Goal: Find contact information: Find contact information

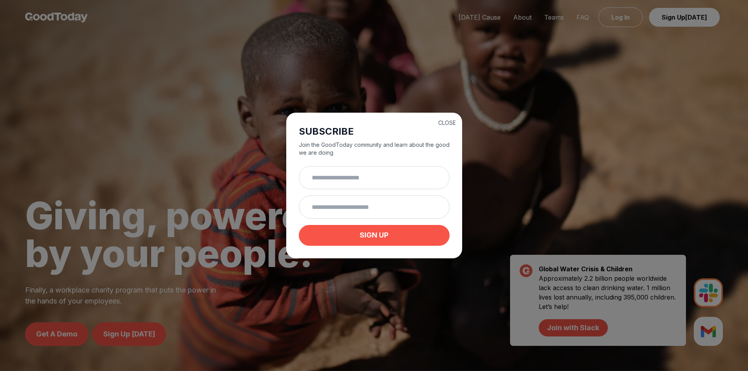
drag, startPoint x: 445, startPoint y: 119, endPoint x: 454, endPoint y: 122, distance: 9.6
click at [445, 119] on button "CLOSE" at bounding box center [447, 123] width 18 height 8
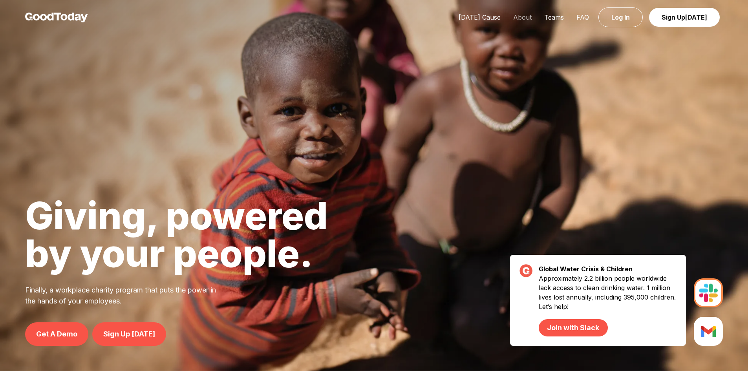
click at [525, 16] on link "About" at bounding box center [522, 17] width 31 height 8
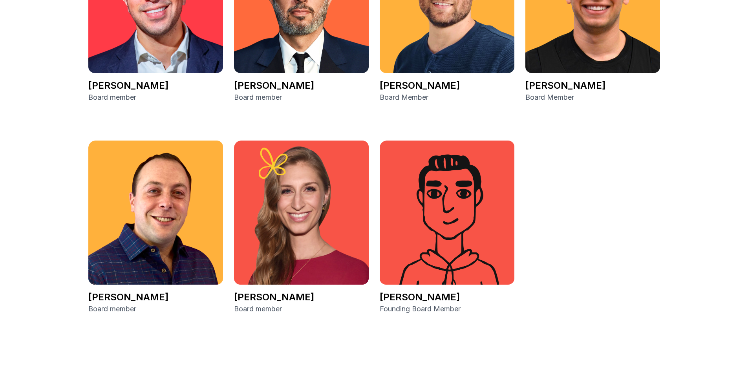
scroll to position [1224, 0]
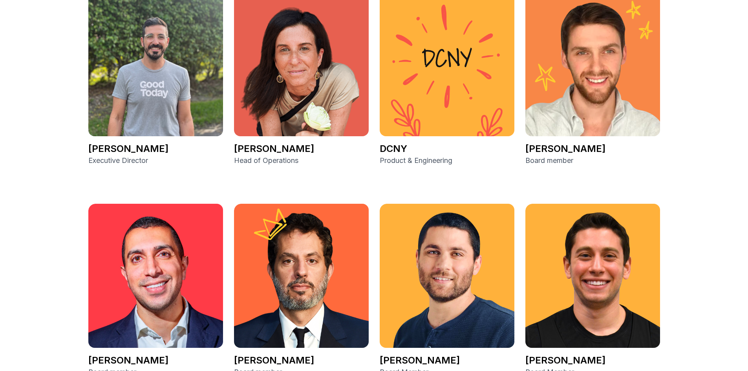
click at [608, 65] on img at bounding box center [592, 64] width 135 height 144
click at [545, 152] on p "[PERSON_NAME]" at bounding box center [592, 148] width 135 height 13
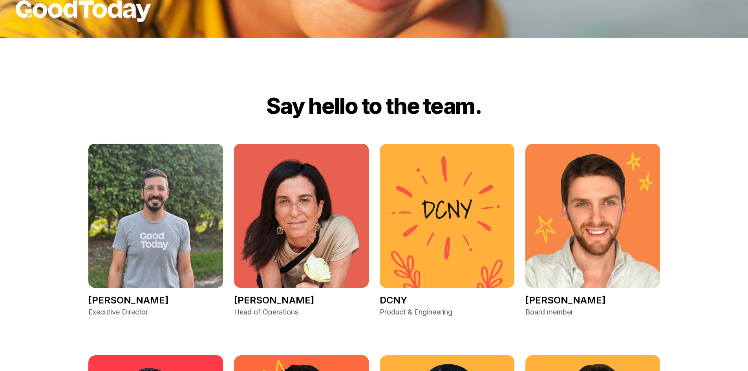
scroll to position [1067, 0]
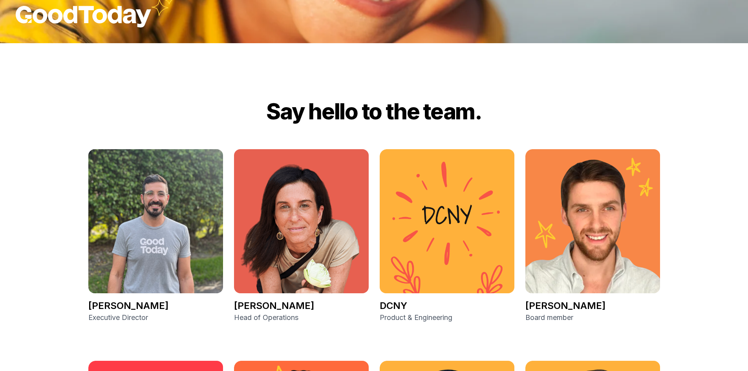
click at [584, 246] on img at bounding box center [592, 221] width 135 height 144
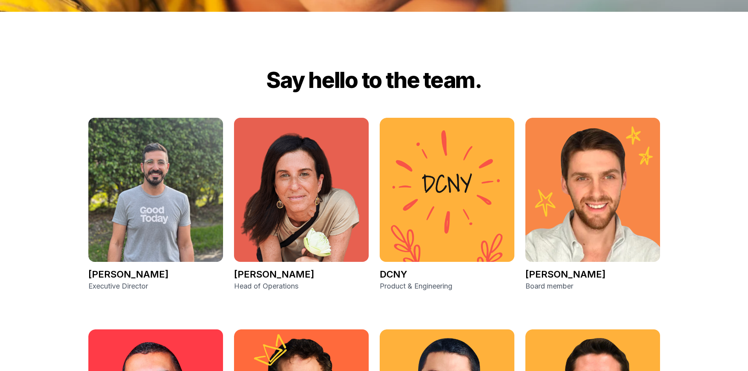
scroll to position [1146, 0]
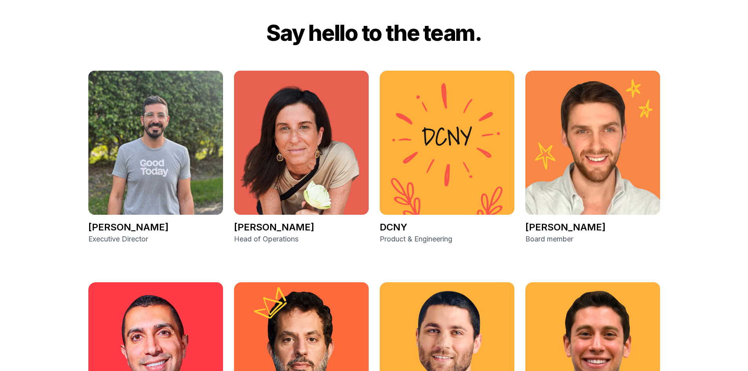
click at [608, 166] on img at bounding box center [592, 143] width 135 height 144
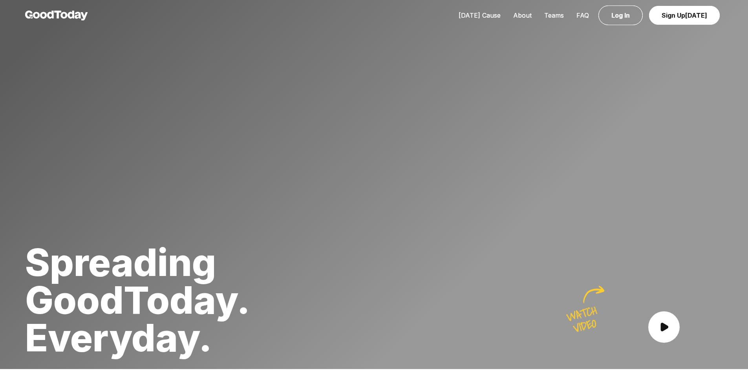
scroll to position [0, 0]
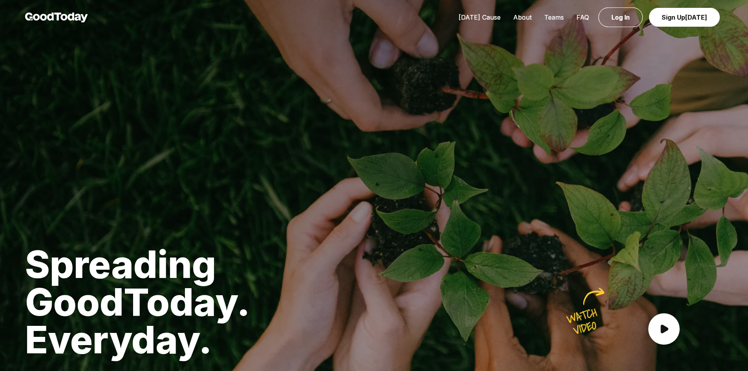
click at [559, 17] on link "Teams" at bounding box center [554, 17] width 32 height 8
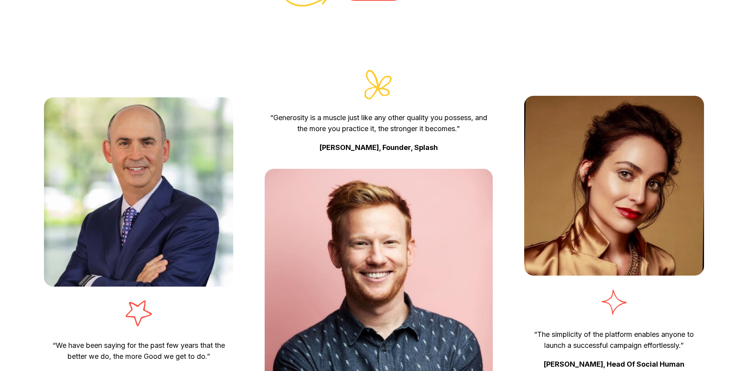
scroll to position [2614, 0]
